Goal: Task Accomplishment & Management: Manage account settings

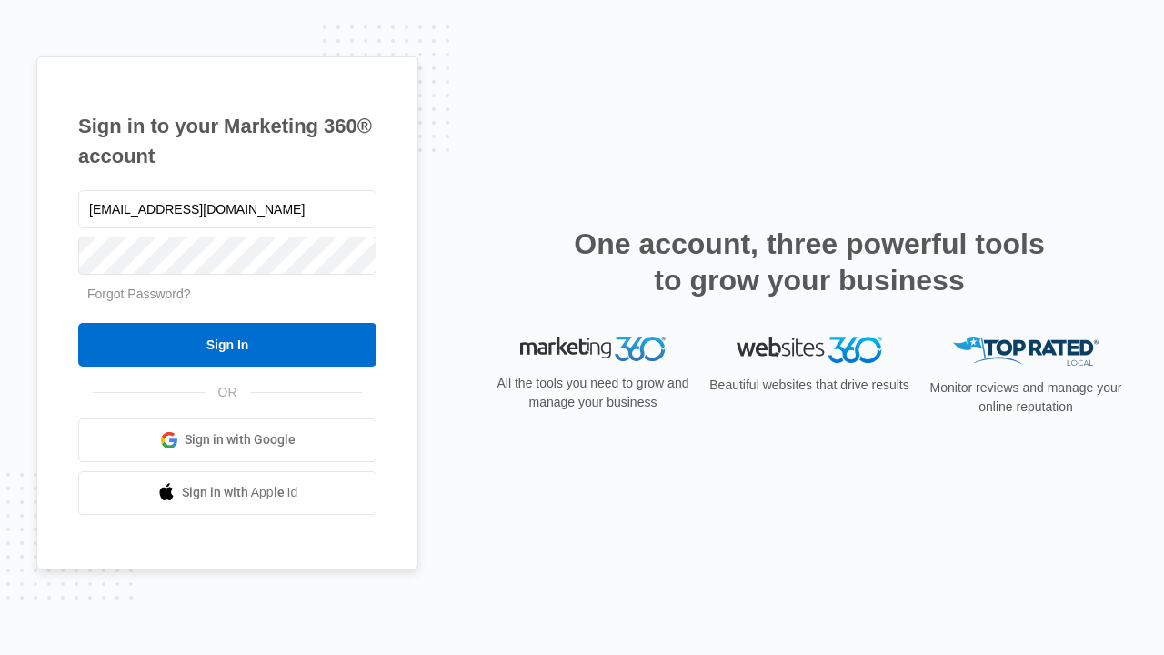
type input "dankie614@gmail.com"
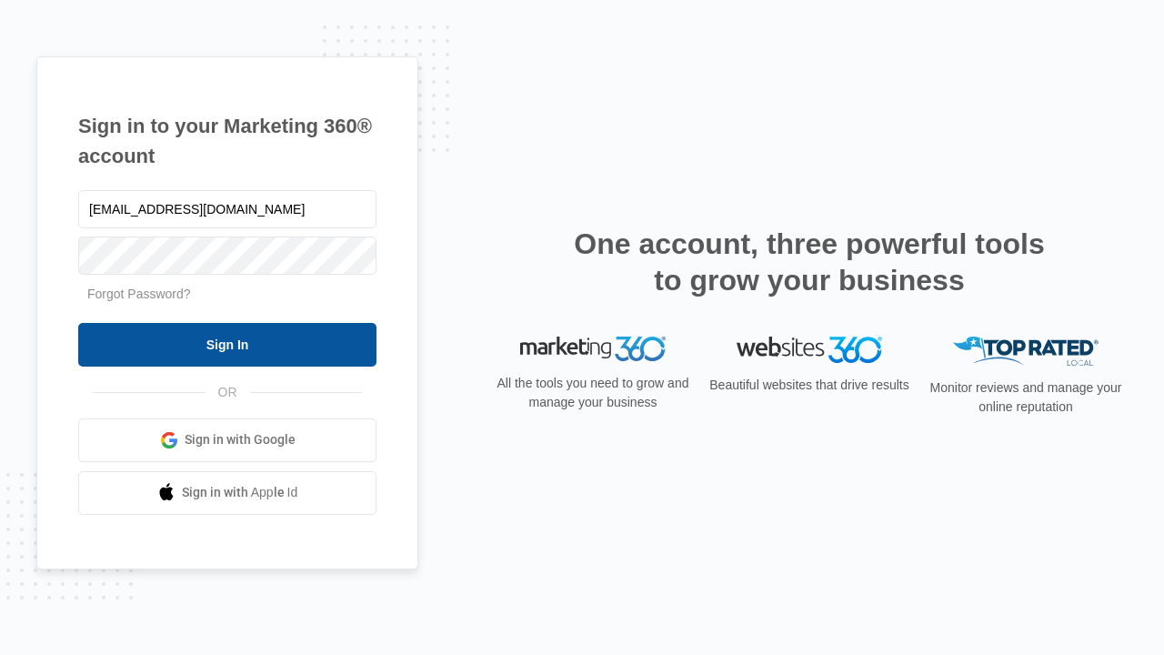
click at [227, 344] on input "Sign In" at bounding box center [227, 345] width 298 height 44
